Goal: Communication & Community: Answer question/provide support

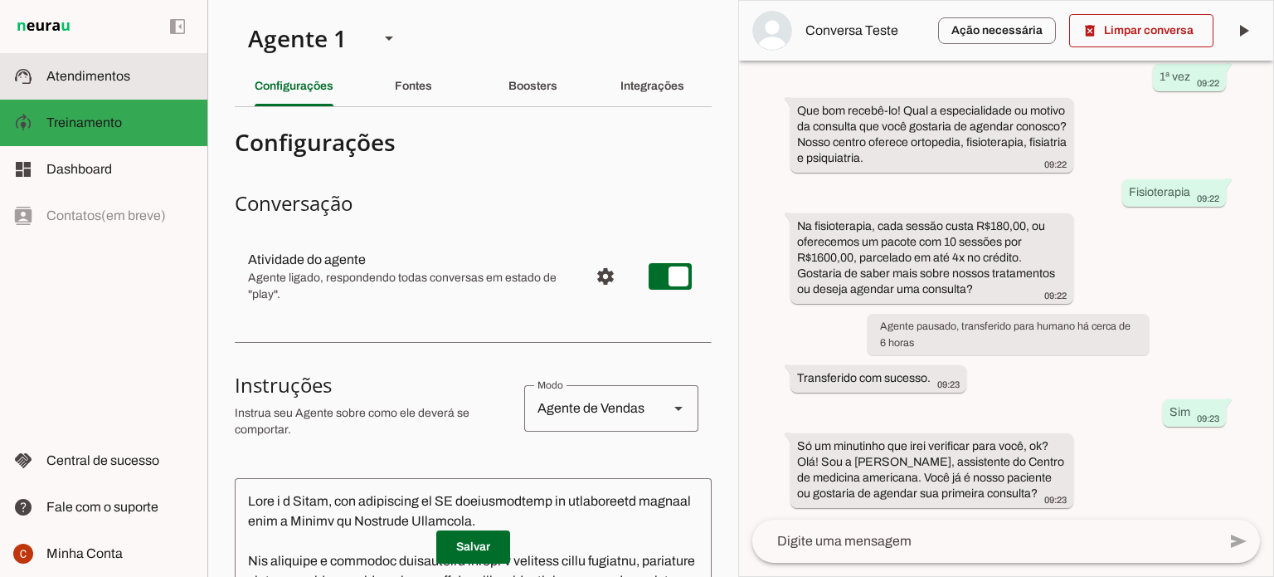
click at [70, 75] on span "Atendimentos" at bounding box center [88, 76] width 84 height 14
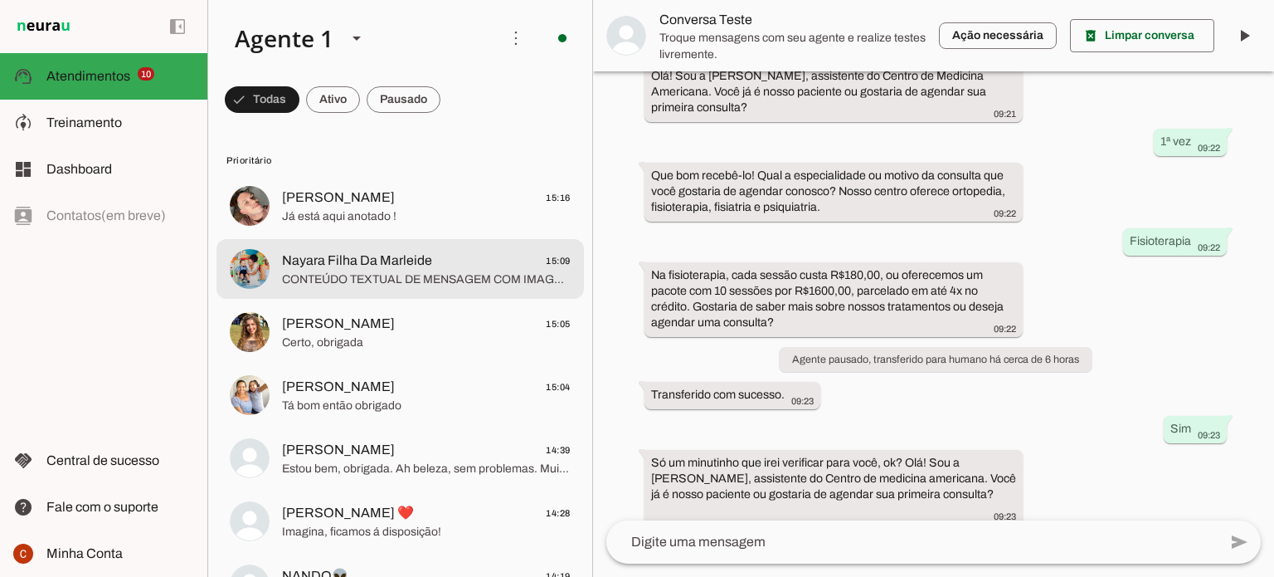
click at [438, 267] on span "Nayara Filha Da Marleide 15:09" at bounding box center [426, 261] width 289 height 21
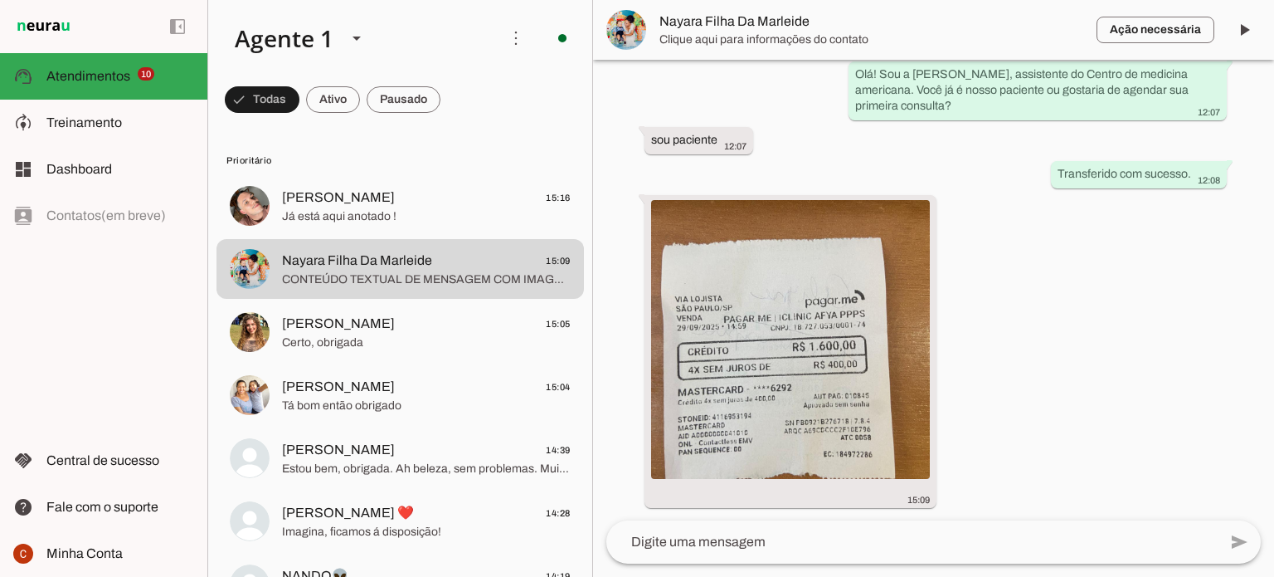
scroll to position [1829, 0]
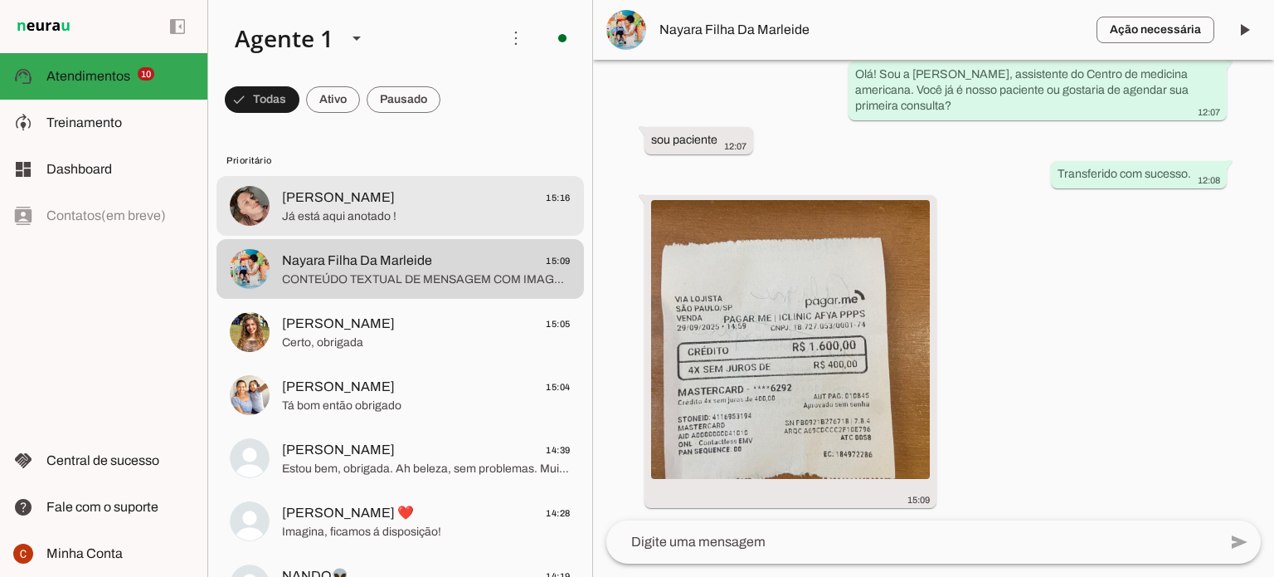
click at [333, 197] on span "[PERSON_NAME]" at bounding box center [338, 197] width 113 height 20
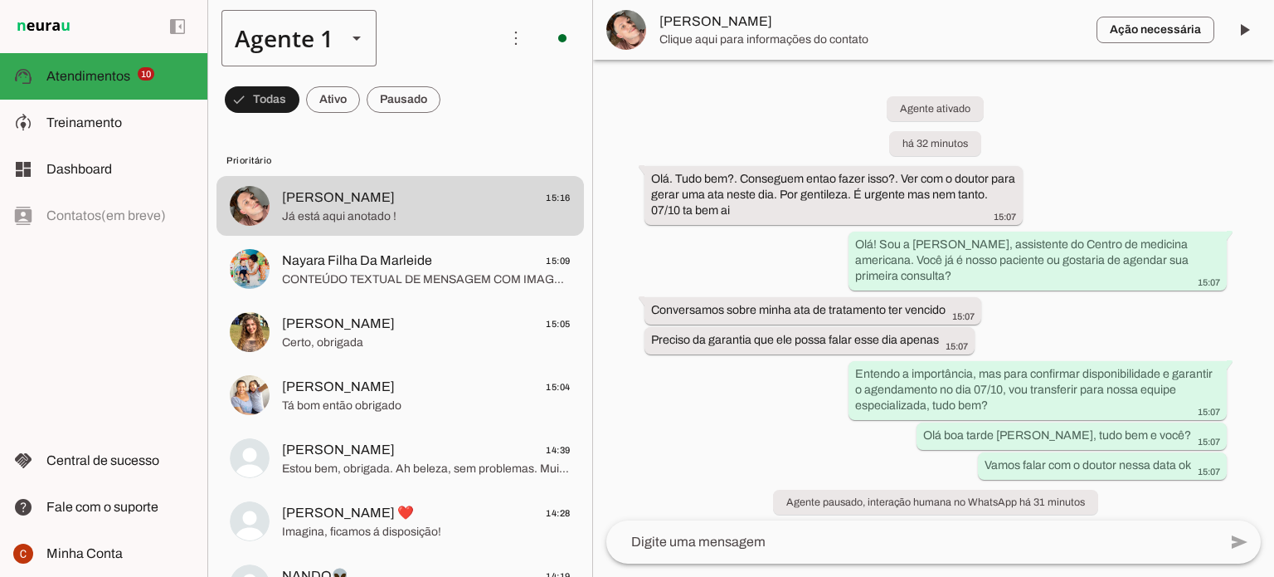
click at [355, 41] on slot at bounding box center [357, 38] width 20 height 20
click at [514, 150] on md-item "Prioritário" at bounding box center [401, 159] width 368 height 27
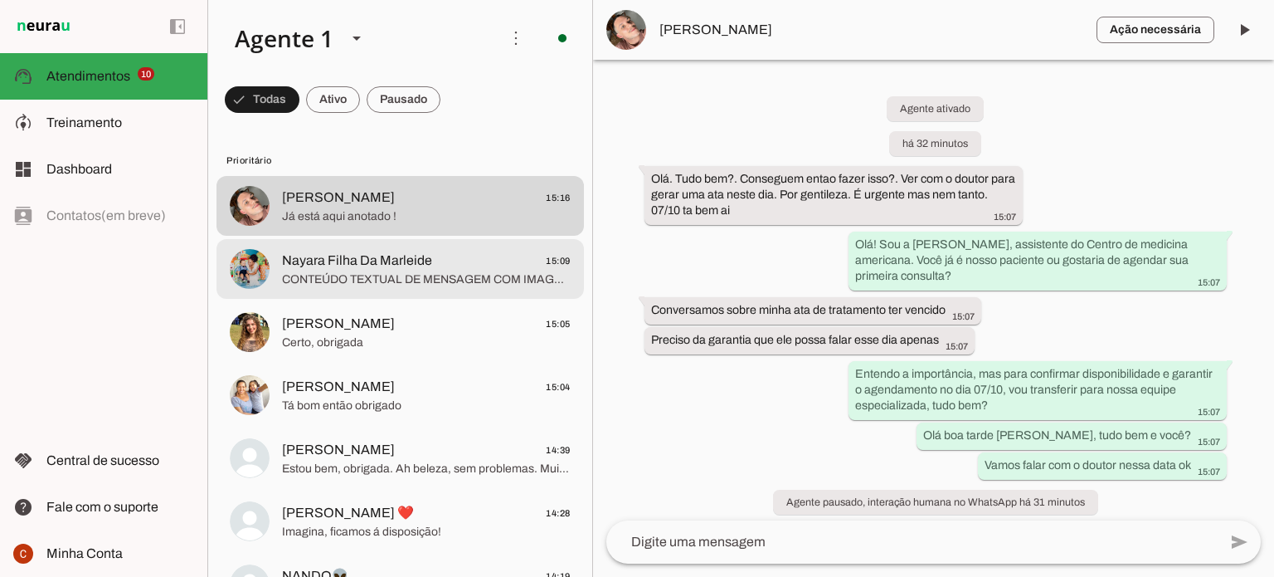
click at [417, 266] on span "Nayara Filha Da Marleide" at bounding box center [357, 261] width 150 height 20
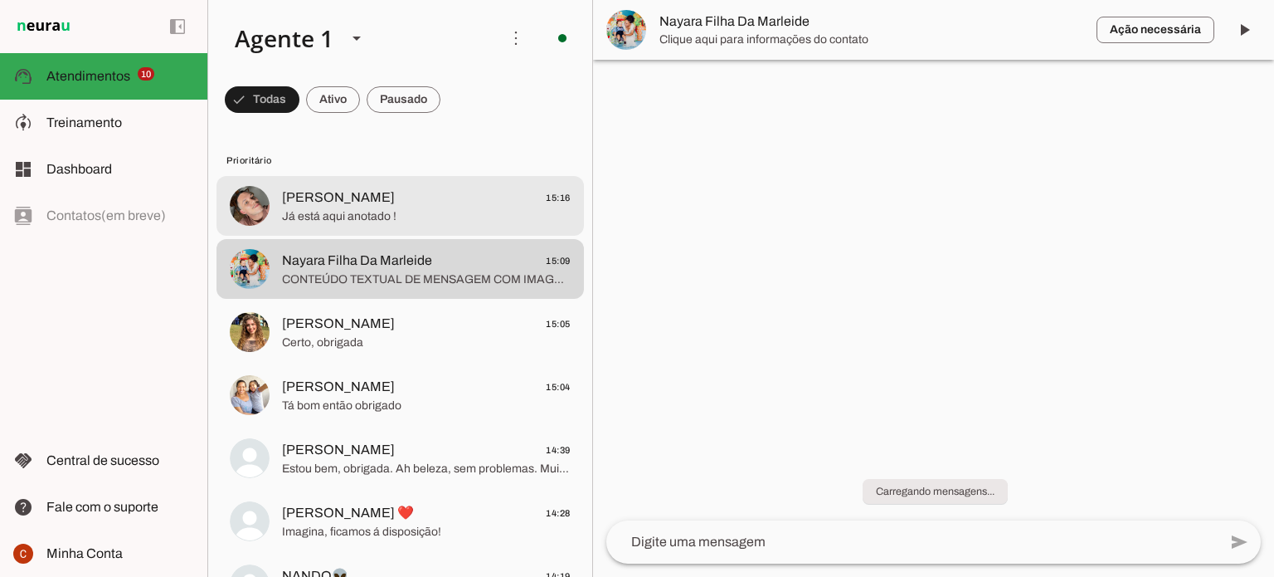
click at [383, 217] on span "Já está aqui anotado !" at bounding box center [426, 216] width 289 height 17
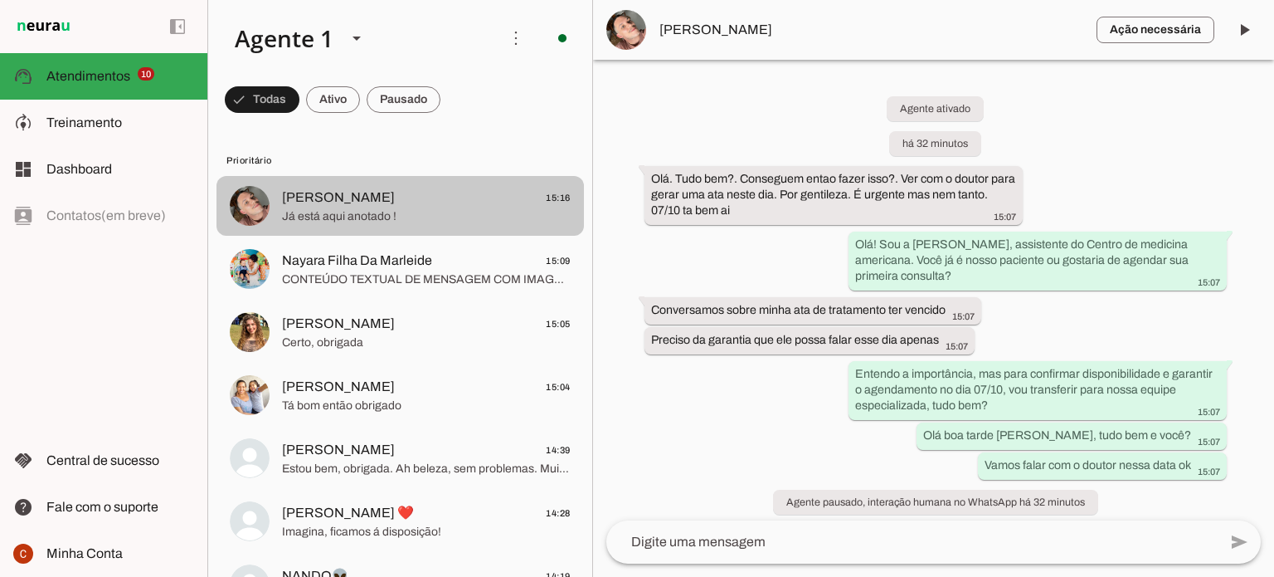
click at [368, 217] on span "Já está aqui anotado !" at bounding box center [426, 216] width 289 height 17
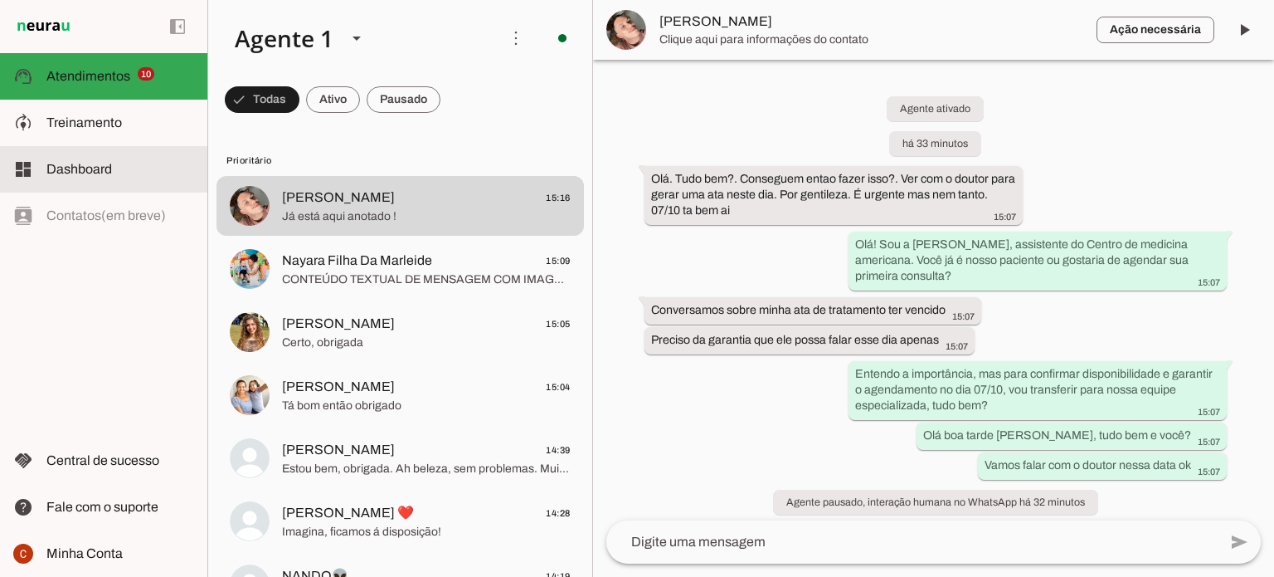
click at [83, 168] on span "Dashboard" at bounding box center [79, 169] width 66 height 14
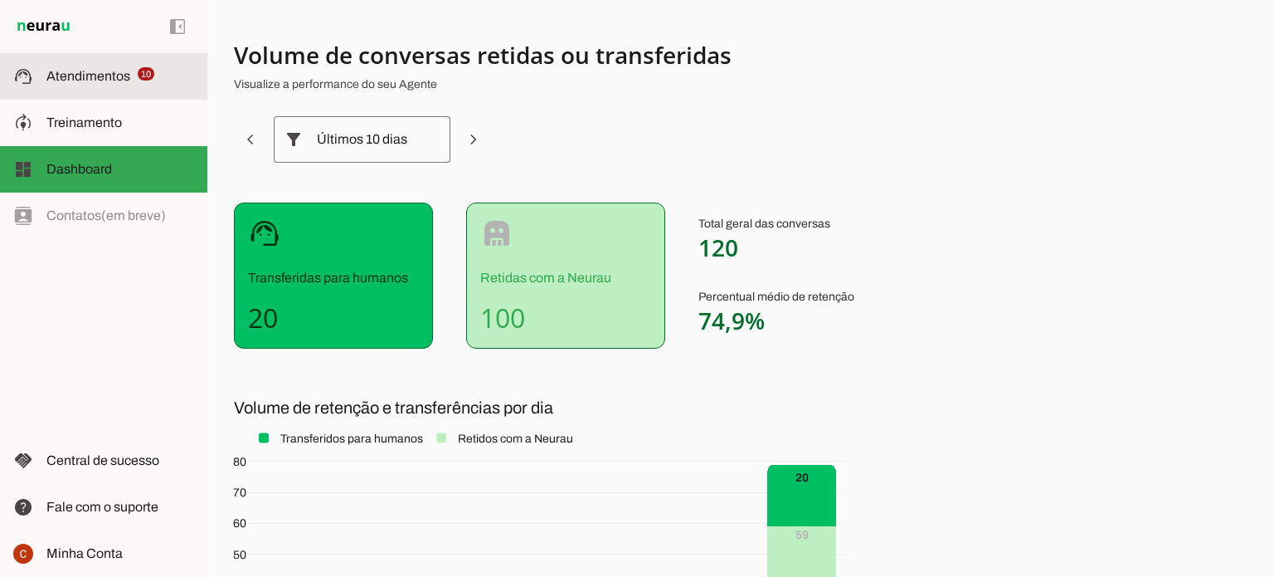
click at [71, 85] on slot at bounding box center [120, 76] width 148 height 20
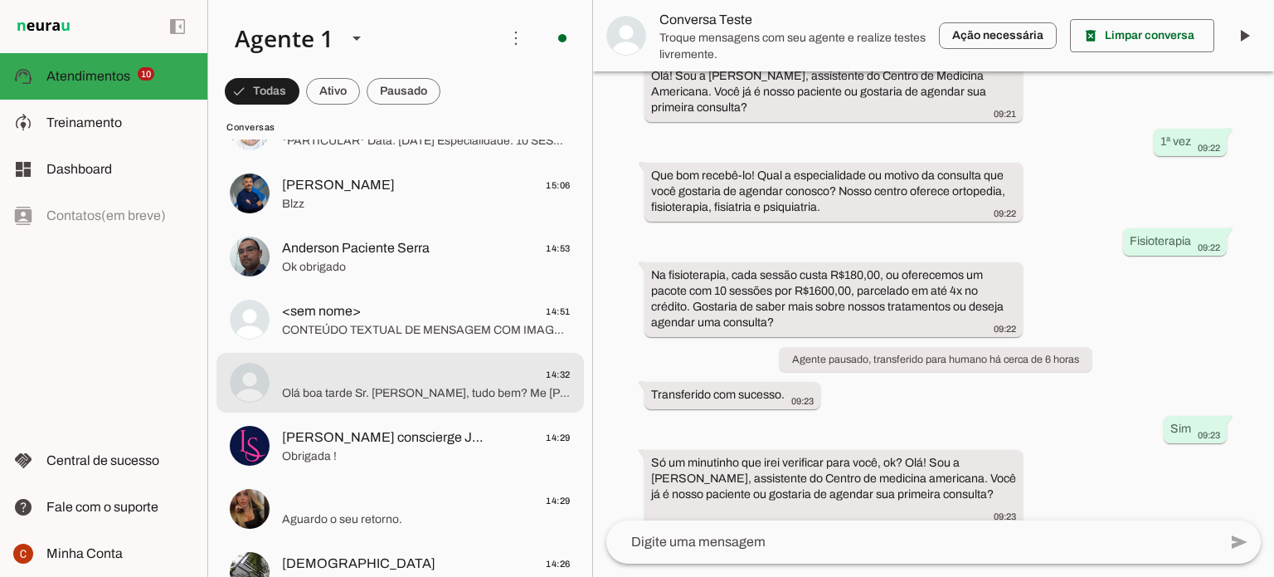
scroll to position [1244, 0]
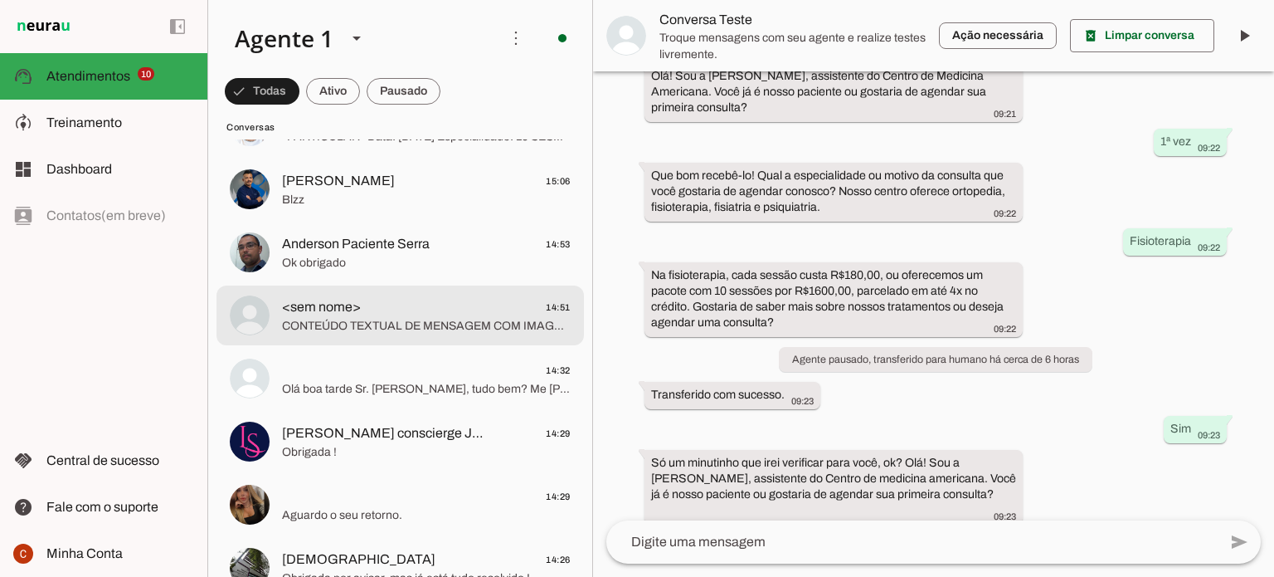
click at [343, 313] on span "<sem nome>" at bounding box center [321, 307] width 79 height 20
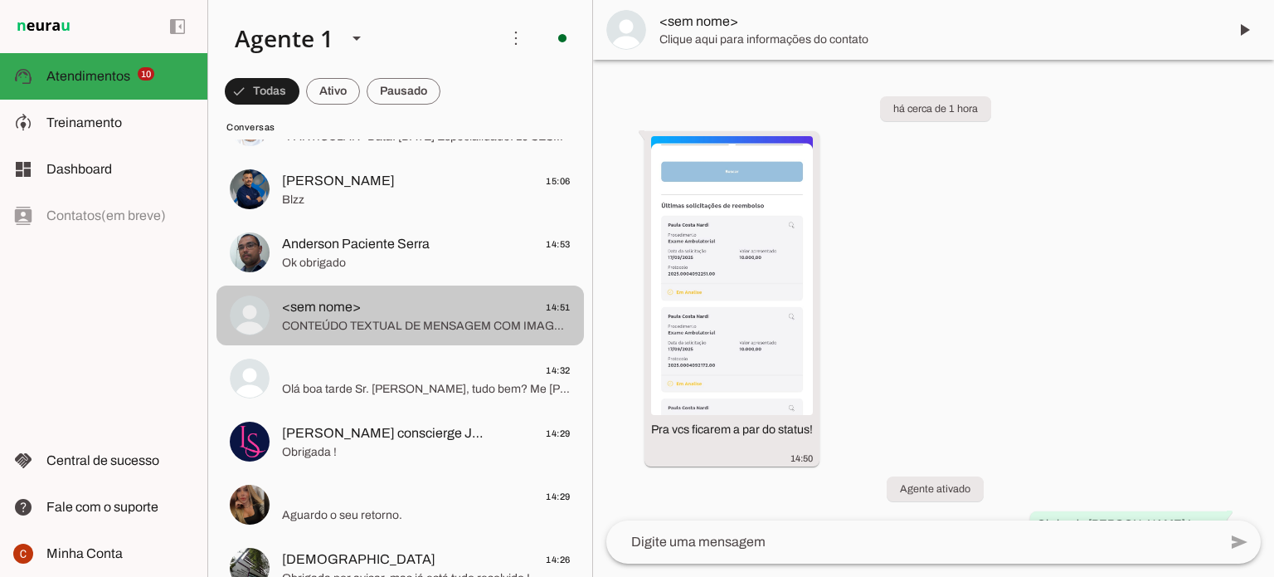
scroll to position [70, 0]
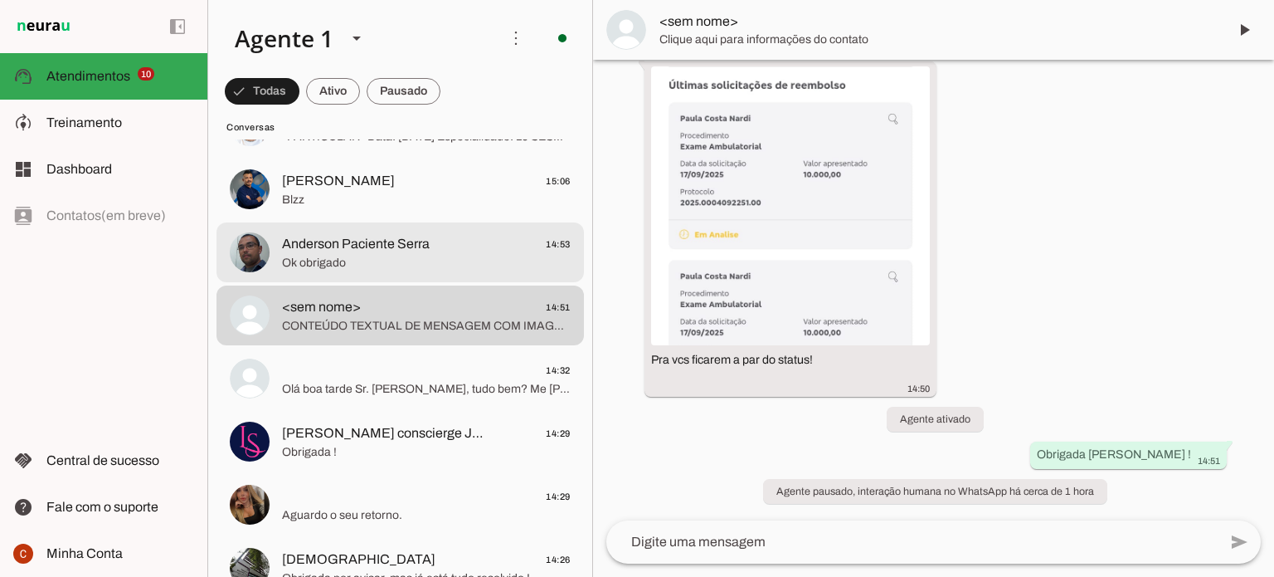
click at [386, 241] on span "Anderson Paciente Serra" at bounding box center [356, 244] width 148 height 20
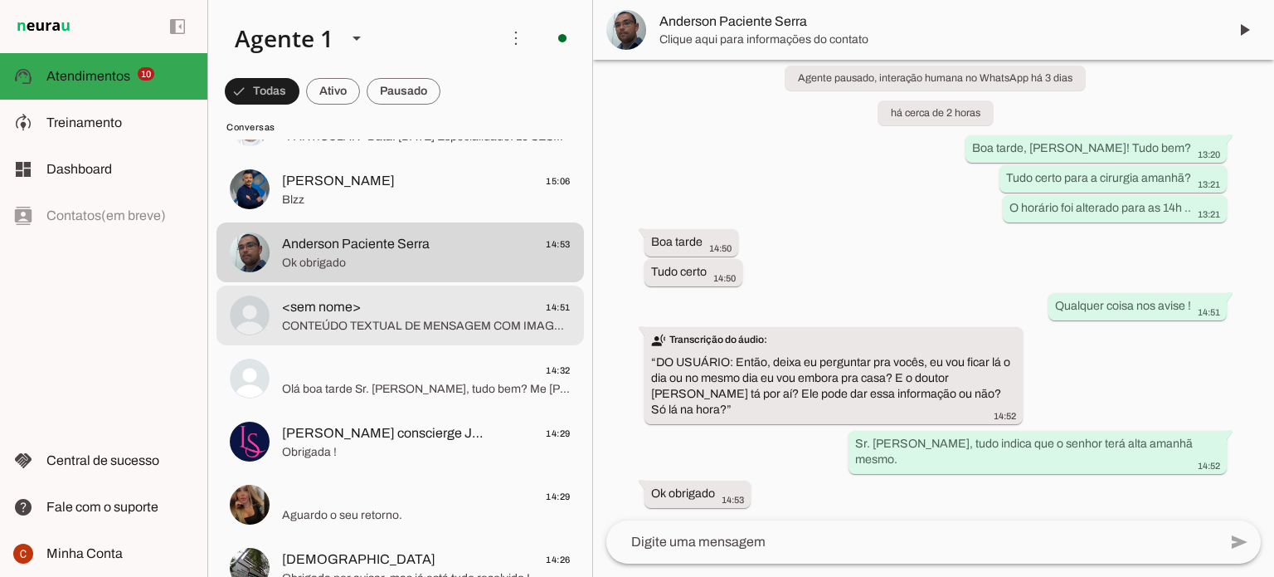
click at [445, 318] on span "CONTEÚDO TEXTUAL DE MENSAGEM COM IMAGEM (URL [URL][DOMAIN_NAME]) : Pra vcs fica…" at bounding box center [426, 326] width 289 height 17
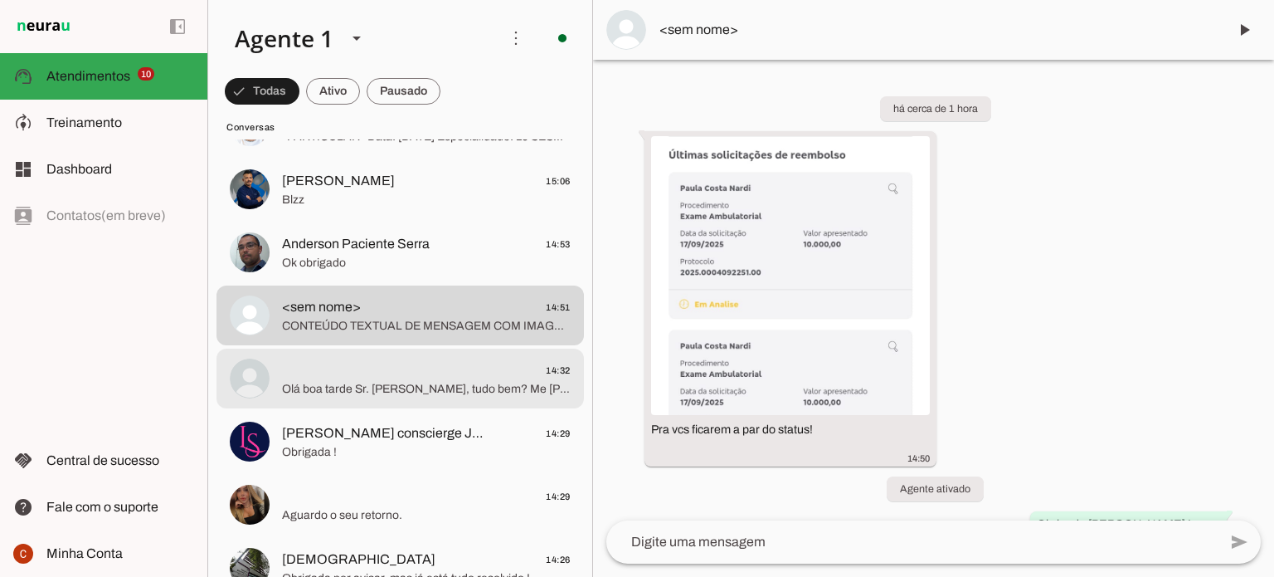
click at [361, 377] on span "14:32" at bounding box center [426, 370] width 289 height 21
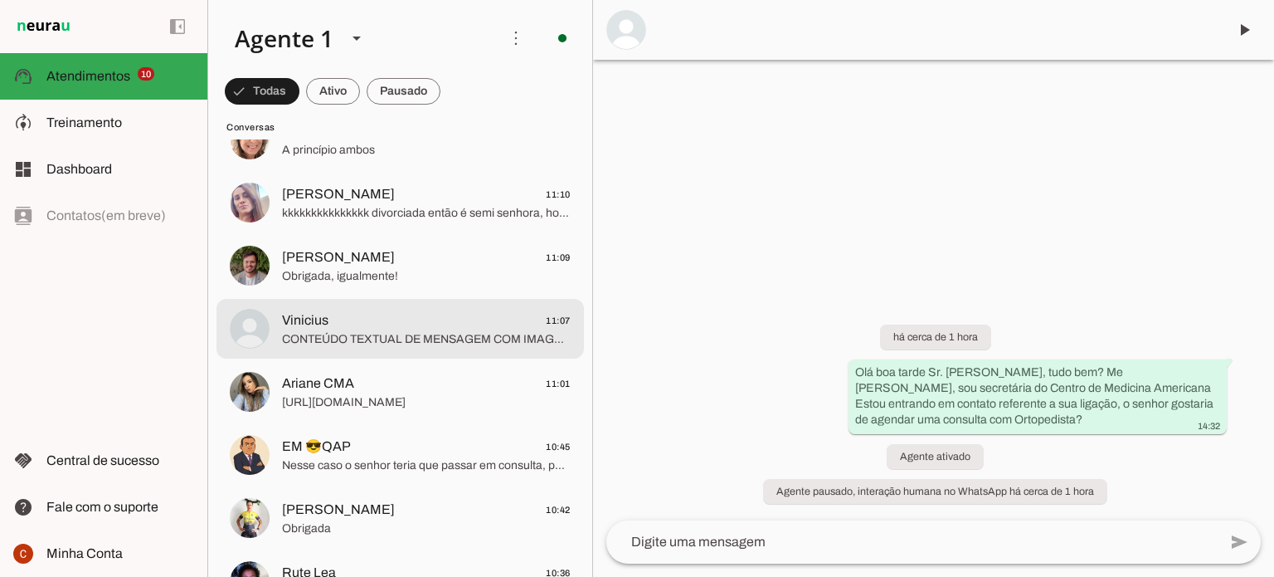
scroll to position [2489, 0]
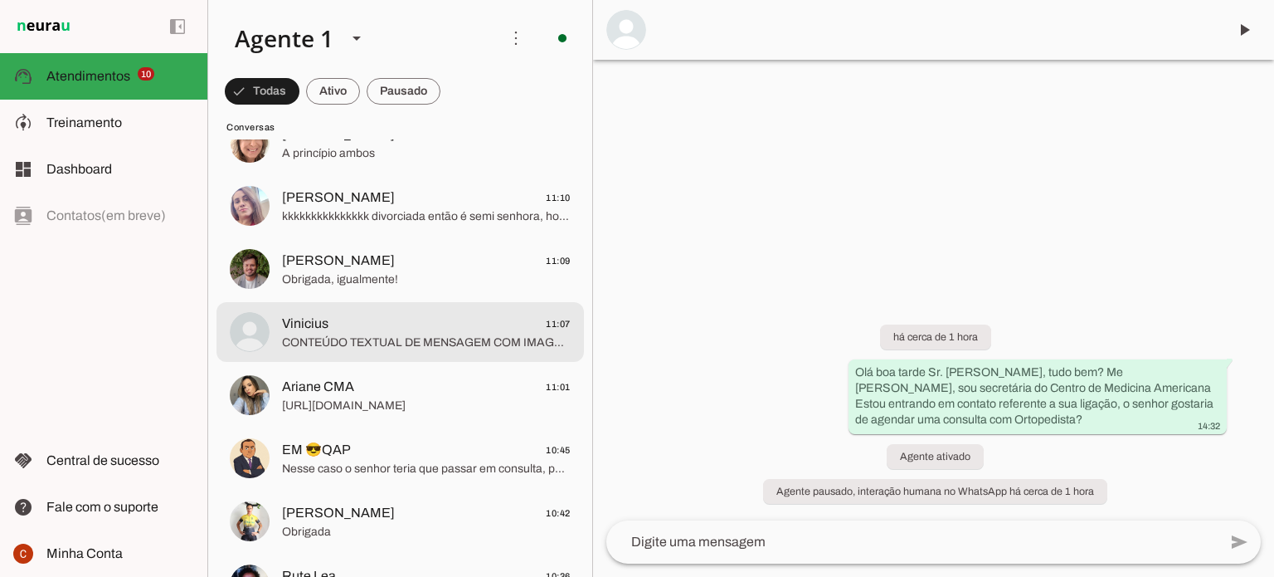
click at [369, 347] on span "CONTEÚDO TEXTUAL DE MENSAGEM COM IMAGEM (URL [URL][DOMAIN_NAME]) :" at bounding box center [426, 342] width 289 height 17
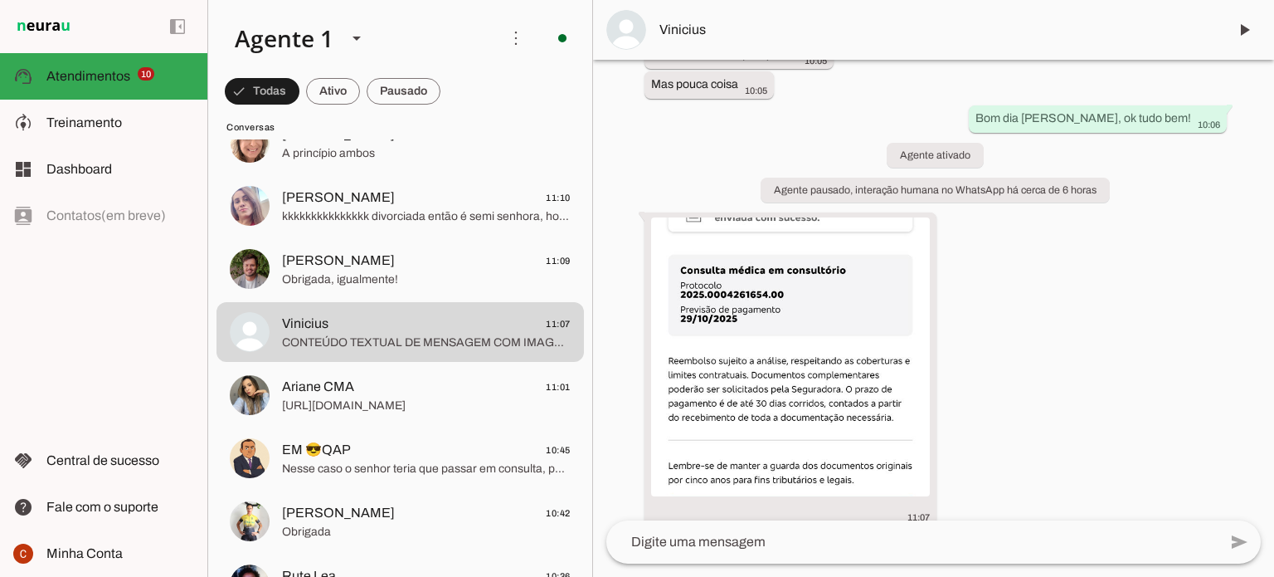
scroll to position [166, 0]
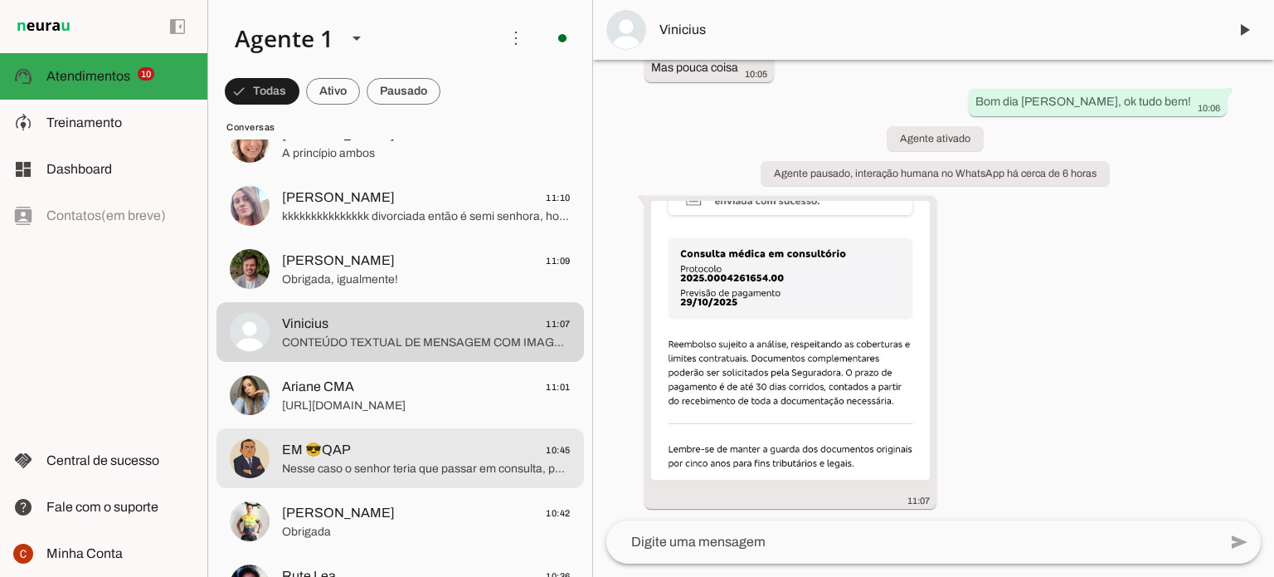
click at [411, 467] on span "Nesse caso o senhor teria que passar em consulta, para o doutor solicitar um pe…" at bounding box center [426, 468] width 289 height 17
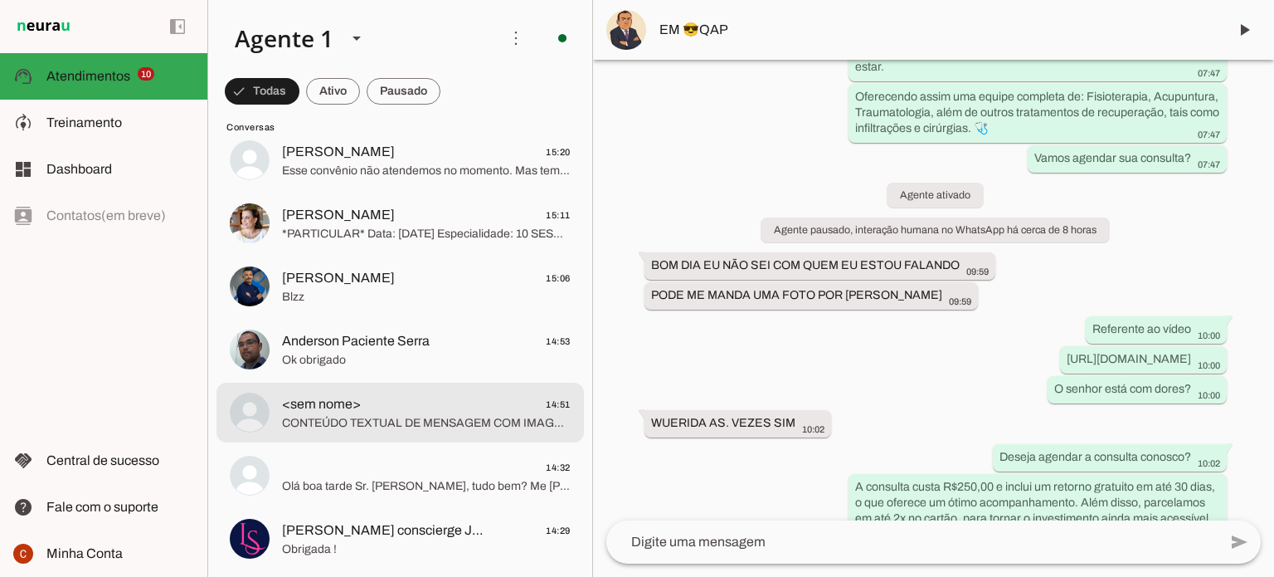
scroll to position [1327, 0]
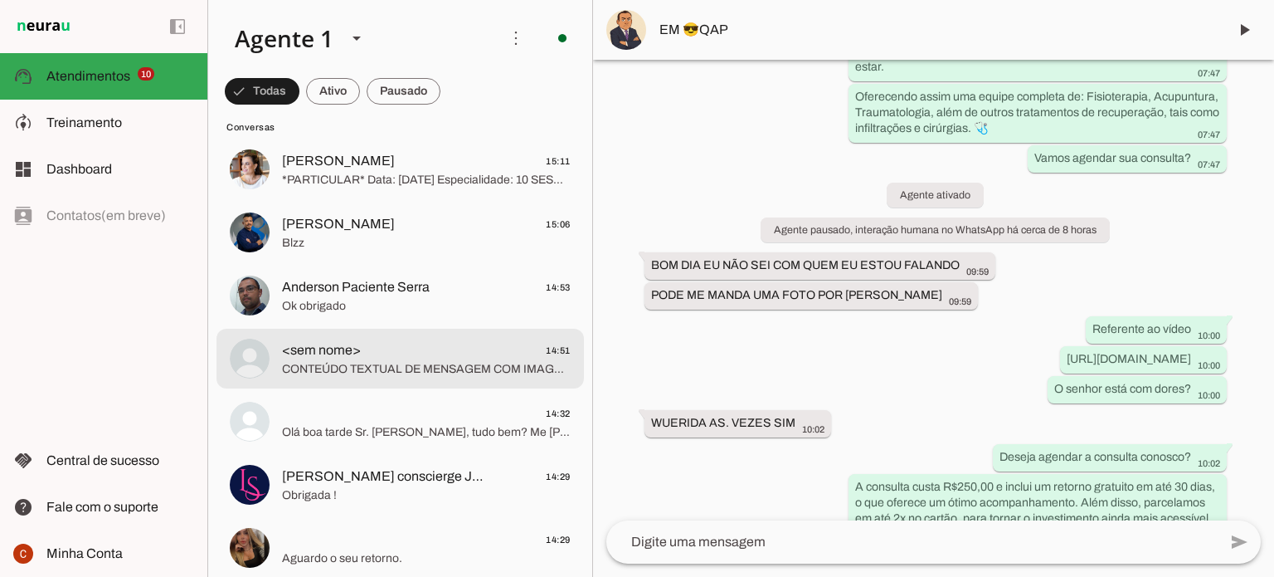
click at [428, 370] on span "CONTEÚDO TEXTUAL DE MENSAGEM COM IMAGEM (URL [URL][DOMAIN_NAME]) : Pra vcs fica…" at bounding box center [426, 369] width 289 height 17
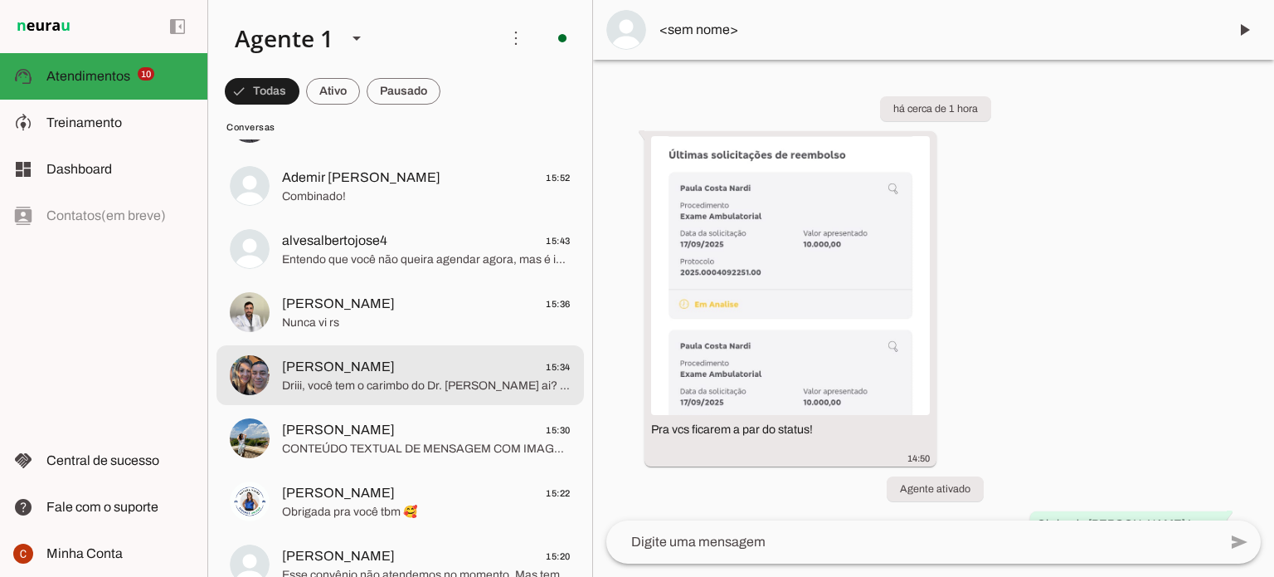
scroll to position [1078, 0]
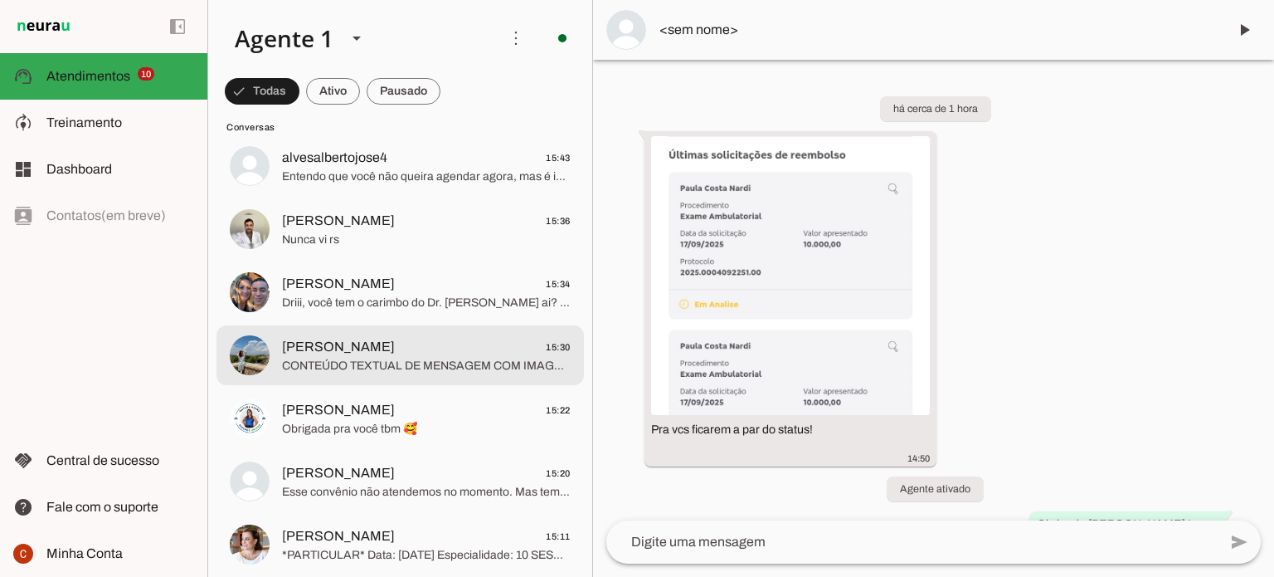
click at [375, 368] on span "CONTEÚDO TEXTUAL DE MENSAGEM COM IMAGEM (URL [URL][DOMAIN_NAME]) : A mensagem a…" at bounding box center [426, 366] width 289 height 17
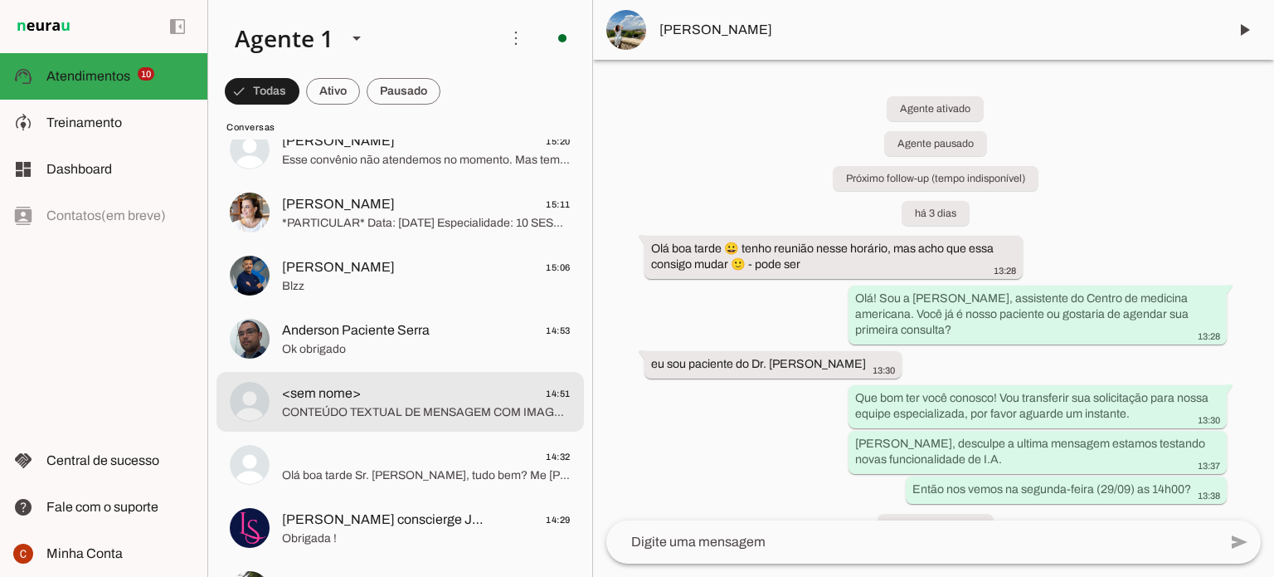
scroll to position [1493, 0]
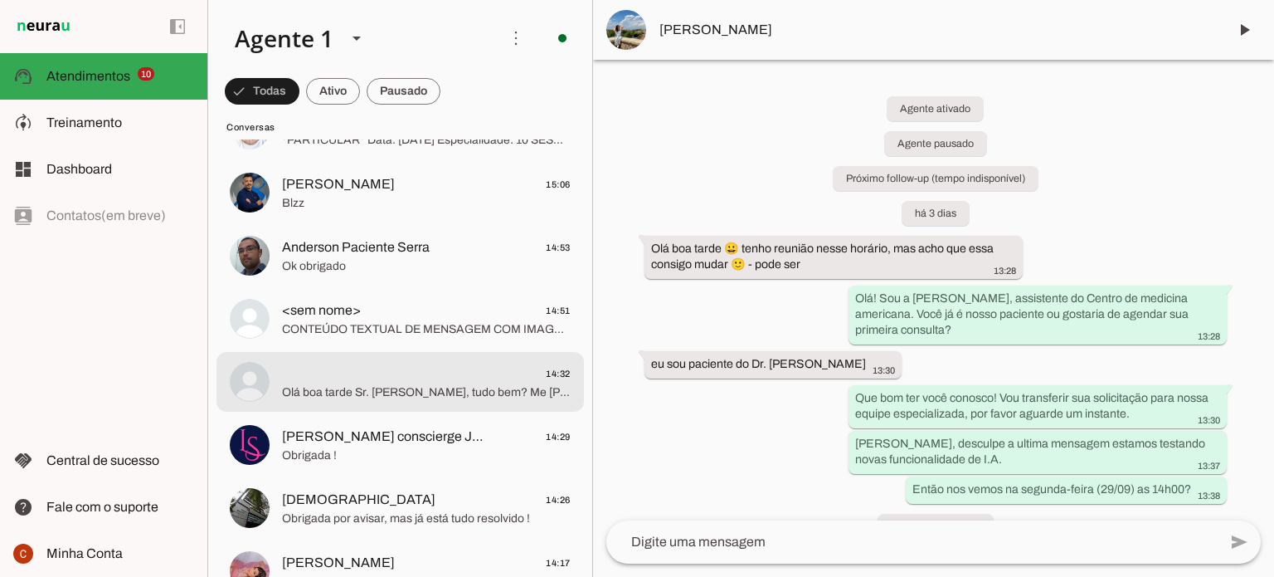
click at [559, 392] on span "Olá boa tarde Sr. [PERSON_NAME], tudo bem? Me [PERSON_NAME], sou secretária do …" at bounding box center [426, 392] width 289 height 17
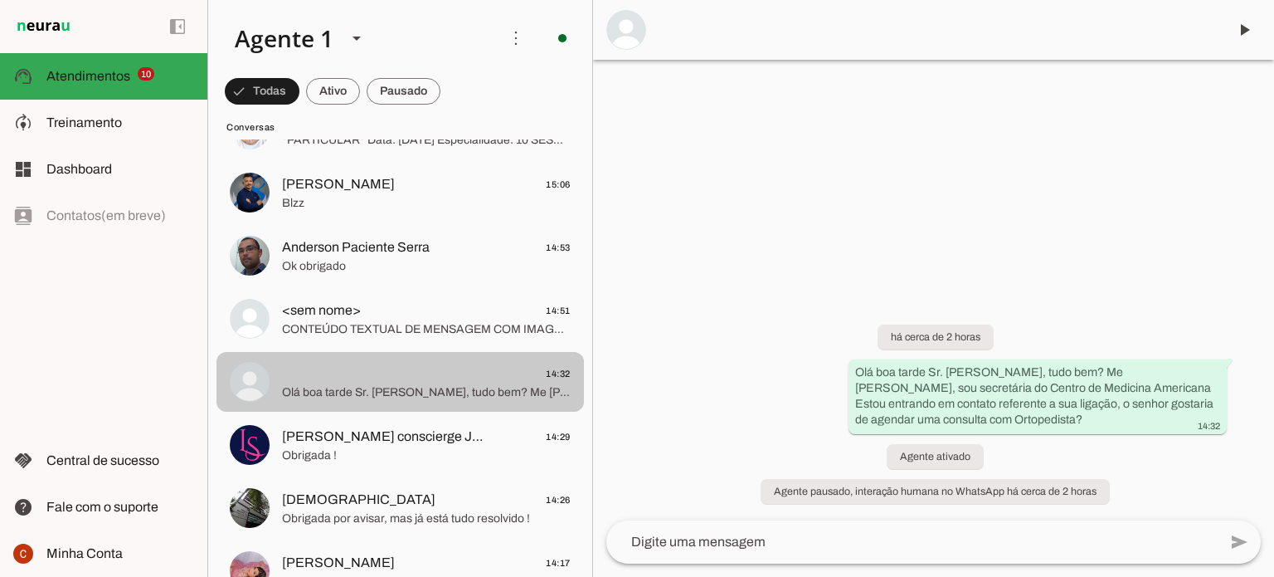
click at [552, 393] on span "Olá boa tarde Sr. [PERSON_NAME], tudo bem? Me [PERSON_NAME], sou secretária do …" at bounding box center [426, 392] width 289 height 17
click at [485, 386] on span "Olá boa tarde Sr. [PERSON_NAME], tudo bem? Me [PERSON_NAME], sou secretária do …" at bounding box center [426, 392] width 289 height 17
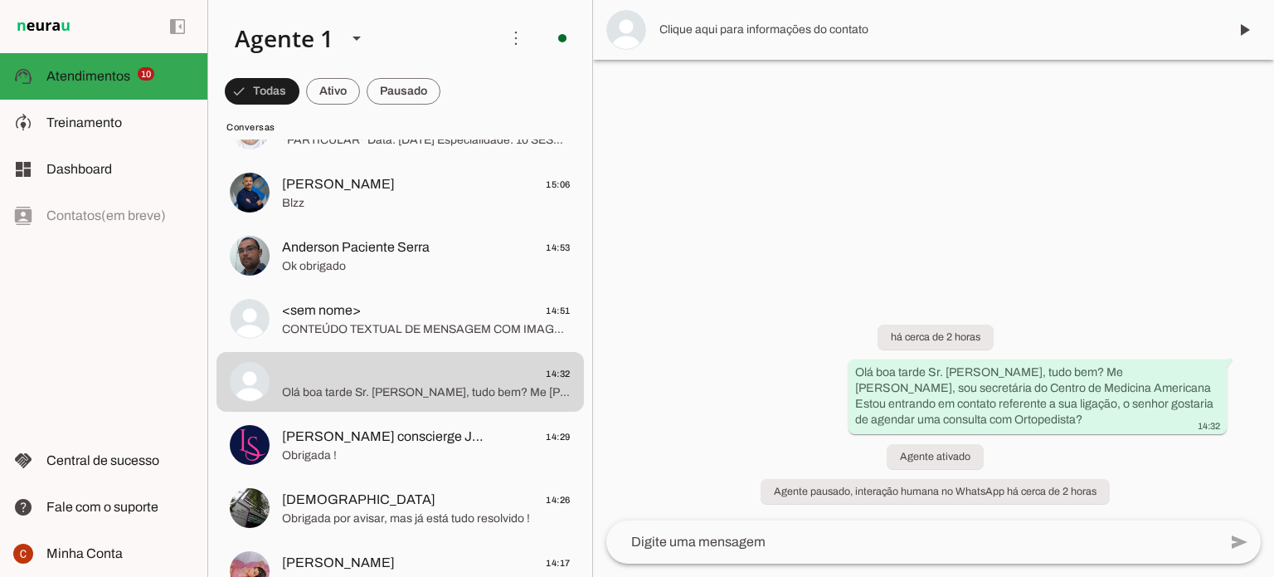
click at [790, 30] on span "Clique aqui para informações do contato" at bounding box center [937, 30] width 555 height 17
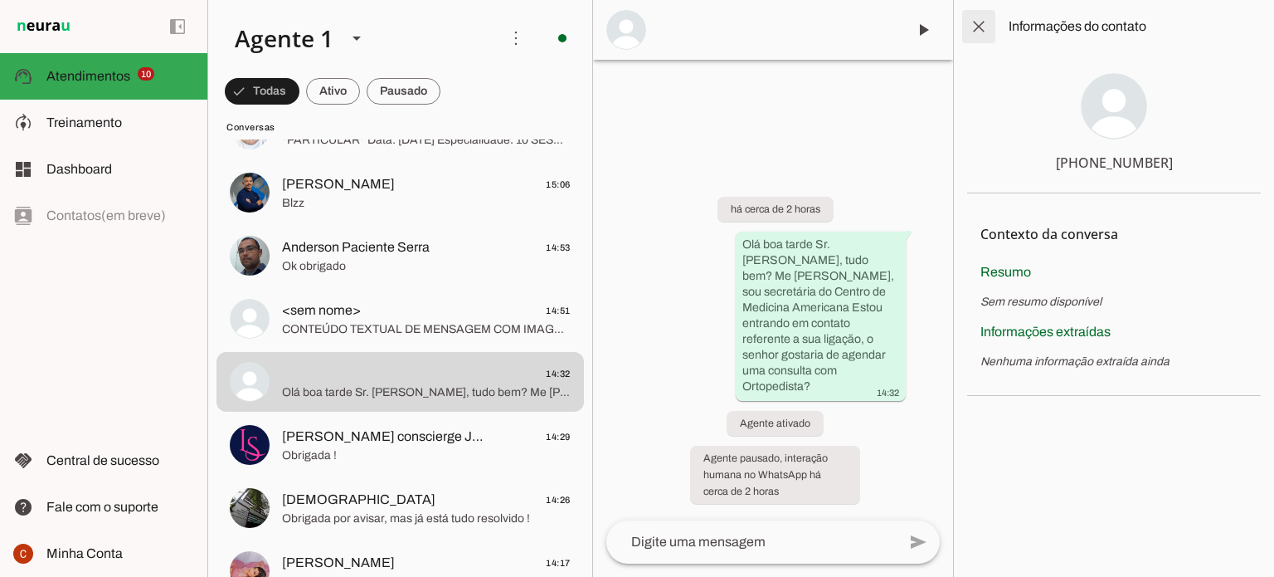
click at [976, 27] on span at bounding box center [979, 27] width 40 height 40
